Goal: Task Accomplishment & Management: Use online tool/utility

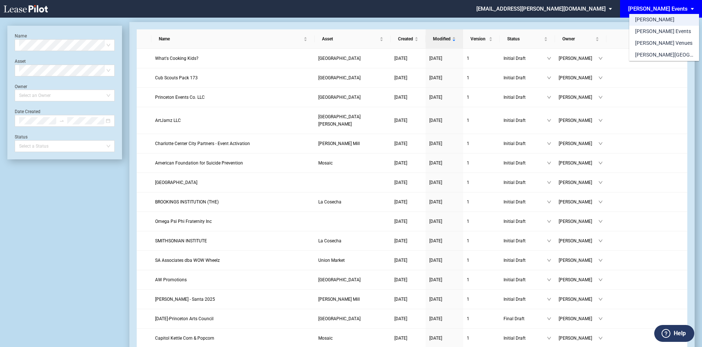
click at [664, 19] on md-option "[PERSON_NAME]" at bounding box center [664, 20] width 70 height 12
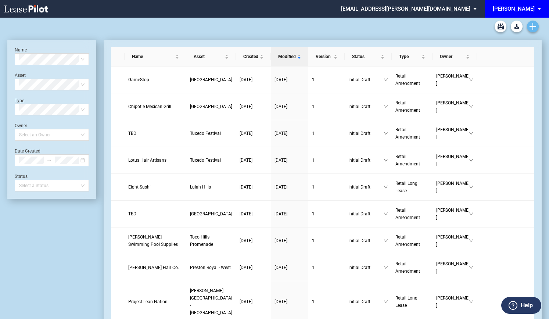
click at [534, 22] on link "Create new document" at bounding box center [533, 27] width 12 height 12
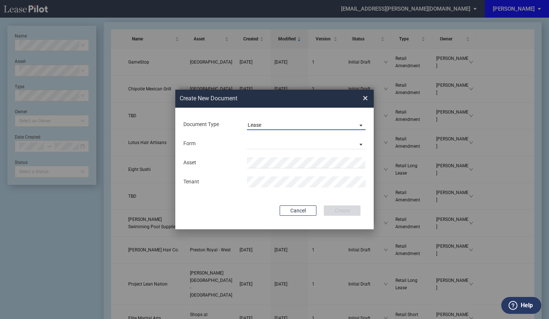
click at [316, 123] on span "Lease" at bounding box center [300, 125] width 105 height 7
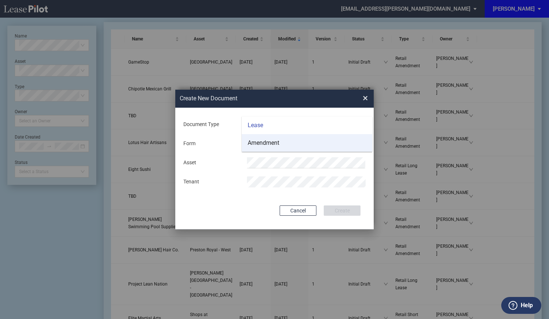
click at [293, 141] on md-option "Amendment" at bounding box center [307, 143] width 130 height 18
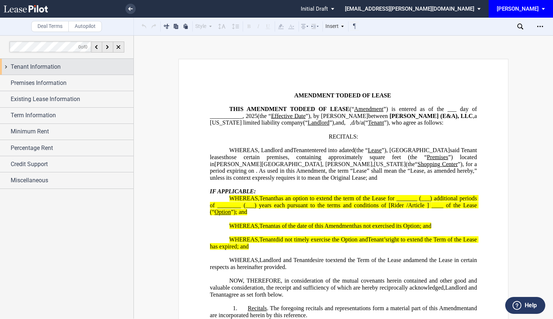
click at [33, 69] on span "Tenant Information" at bounding box center [36, 66] width 50 height 9
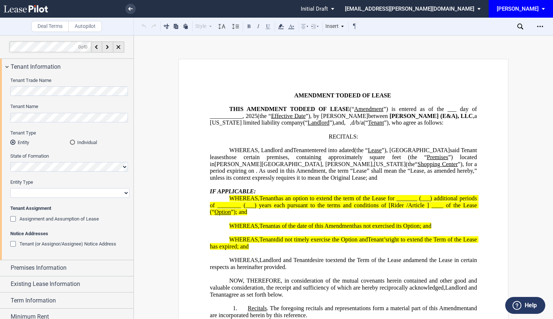
click at [72, 142] on div "Individual" at bounding box center [72, 142] width 5 height 5
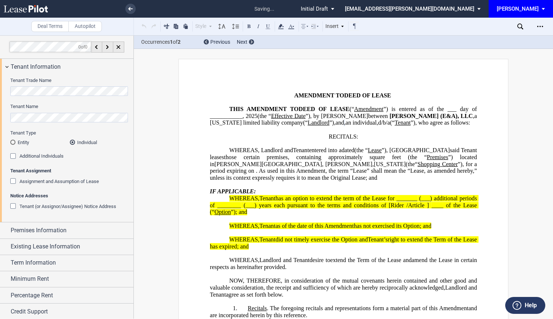
click at [14, 153] on div "Additional Individuals" at bounding box center [13, 156] width 7 height 7
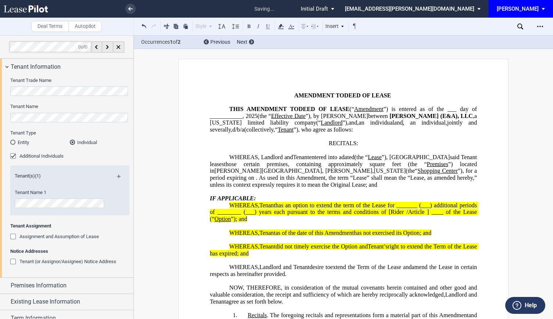
click at [13, 237] on div "Assignment and Assumption of Lease" at bounding box center [13, 237] width 7 height 7
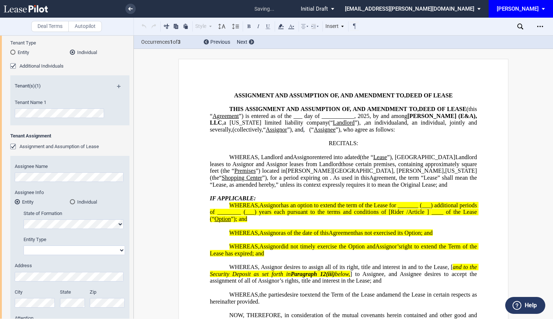
scroll to position [93, 0]
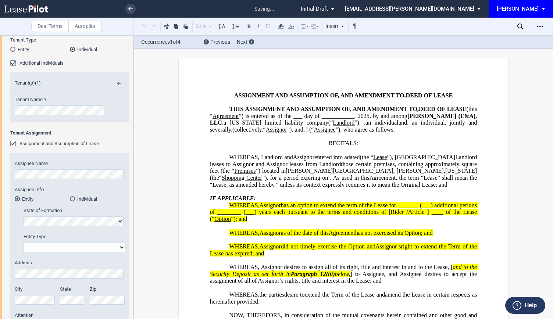
click at [42, 248] on select "Corporation Limited Liability Company General Partnership Limited Partnership O…" at bounding box center [74, 248] width 101 height 10
select select "corporation"
click at [24, 243] on select "Corporation Limited Liability Company General Partnership Limited Partnership O…" at bounding box center [74, 248] width 101 height 10
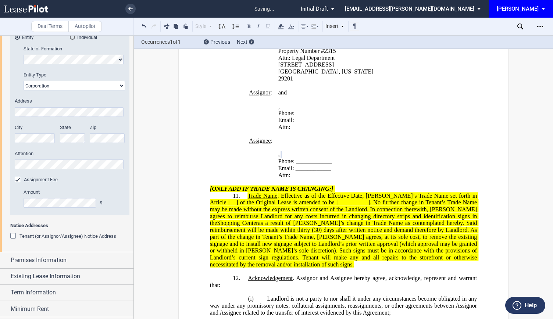
scroll to position [301, 0]
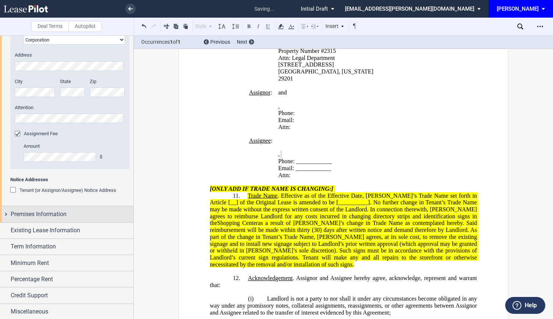
click at [65, 214] on span "Premises Information" at bounding box center [39, 214] width 56 height 9
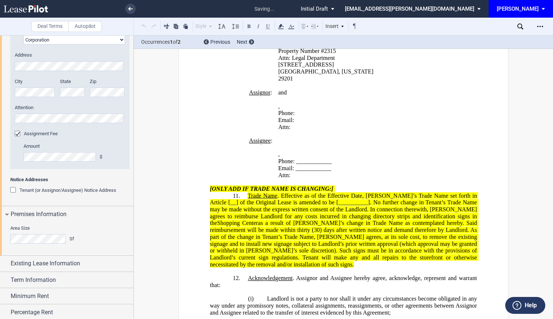
scroll to position [25, 0]
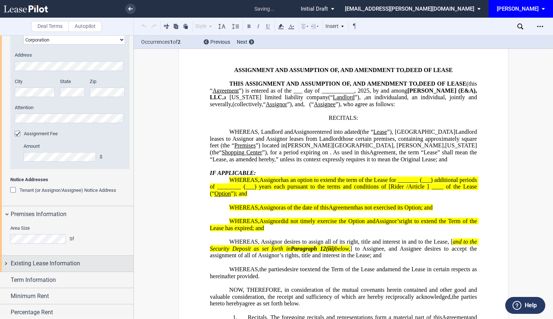
click at [44, 267] on span "Existing Lease Information" at bounding box center [45, 263] width 69 height 9
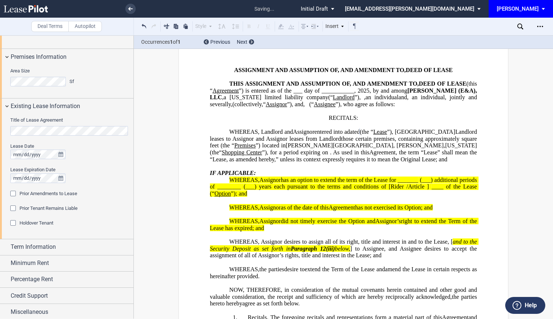
scroll to position [458, 0]
click at [26, 246] on span "Term Information" at bounding box center [33, 246] width 45 height 9
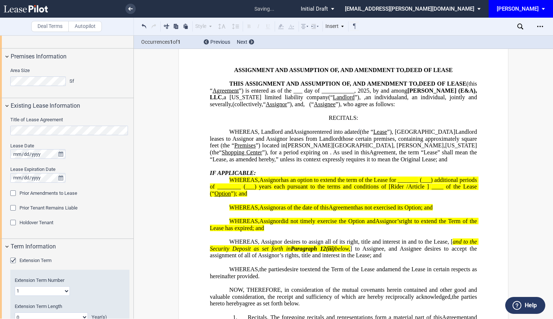
click at [14, 261] on div "Extension Term" at bounding box center [13, 261] width 7 height 7
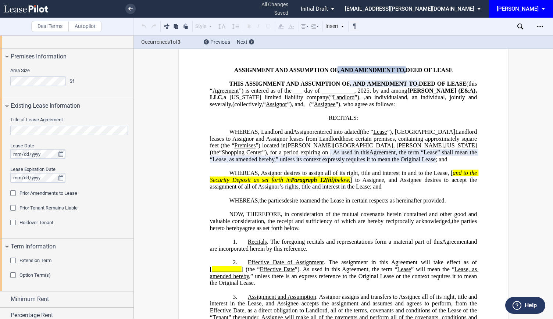
scroll to position [495, 0]
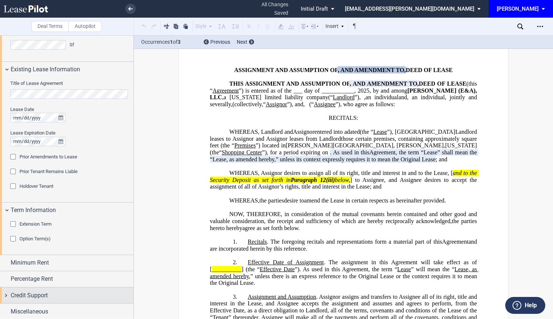
click at [49, 297] on div "Credit Support" at bounding box center [72, 295] width 123 height 9
click at [12, 319] on div "(Additional) Guarantor" at bounding box center [13, 324] width 7 height 7
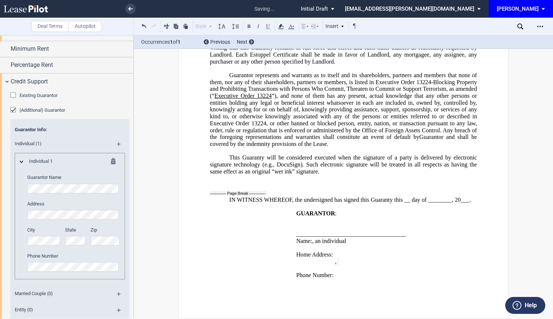
scroll to position [735, 0]
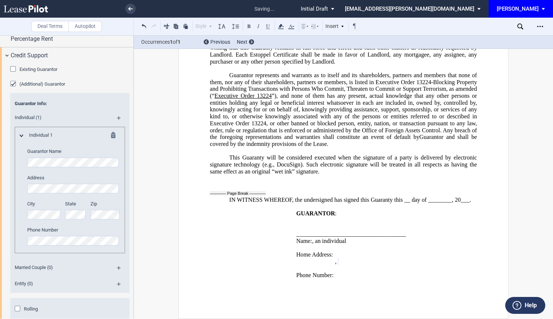
click at [118, 118] on md-icon at bounding box center [122, 120] width 10 height 9
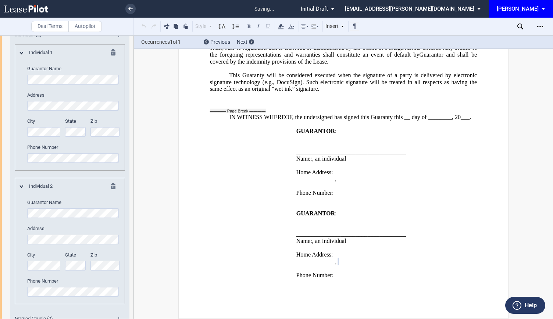
scroll to position [897, 0]
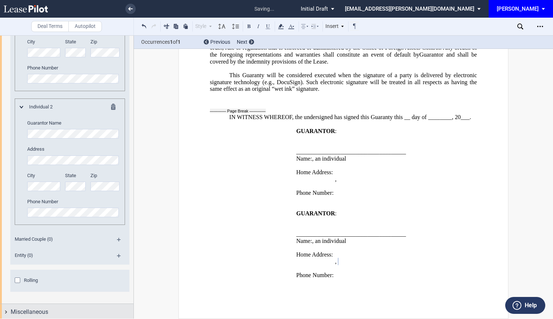
click at [69, 311] on div "Miscellaneous" at bounding box center [72, 312] width 123 height 9
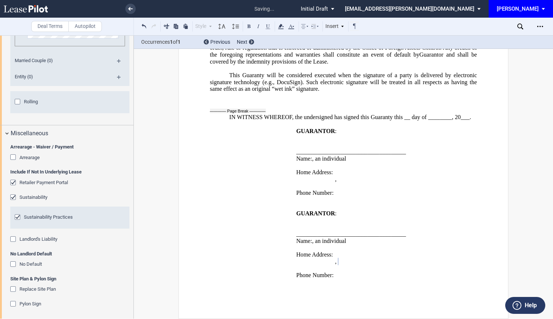
click at [12, 181] on div "Retailer Payment Portal" at bounding box center [13, 183] width 7 height 7
click at [12, 196] on div "Sustainability" at bounding box center [13, 197] width 7 height 7
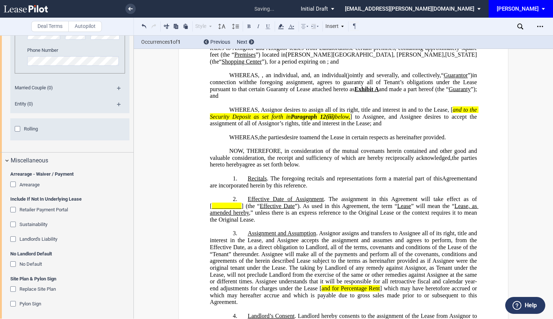
scroll to position [0, 0]
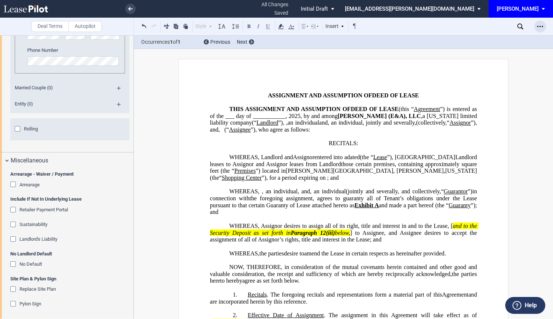
click at [543, 23] on div "Open Lease options menu" at bounding box center [540, 27] width 12 height 12
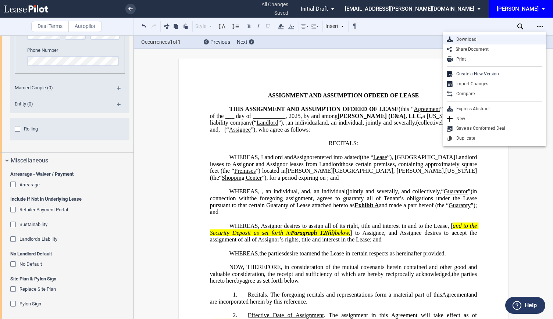
click at [480, 37] on div "Download" at bounding box center [497, 39] width 90 height 6
